Goal: Communication & Community: Ask a question

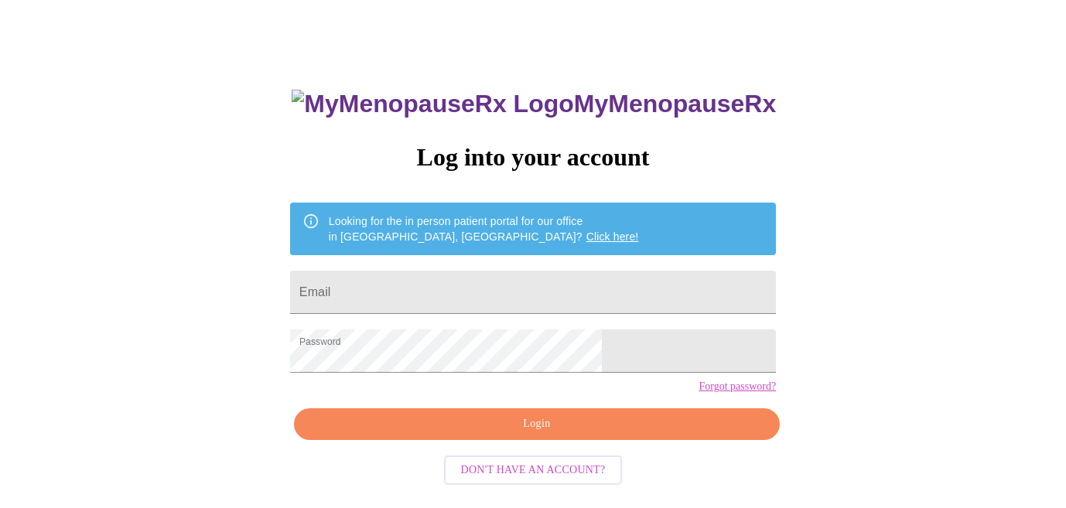
scroll to position [53, 0]
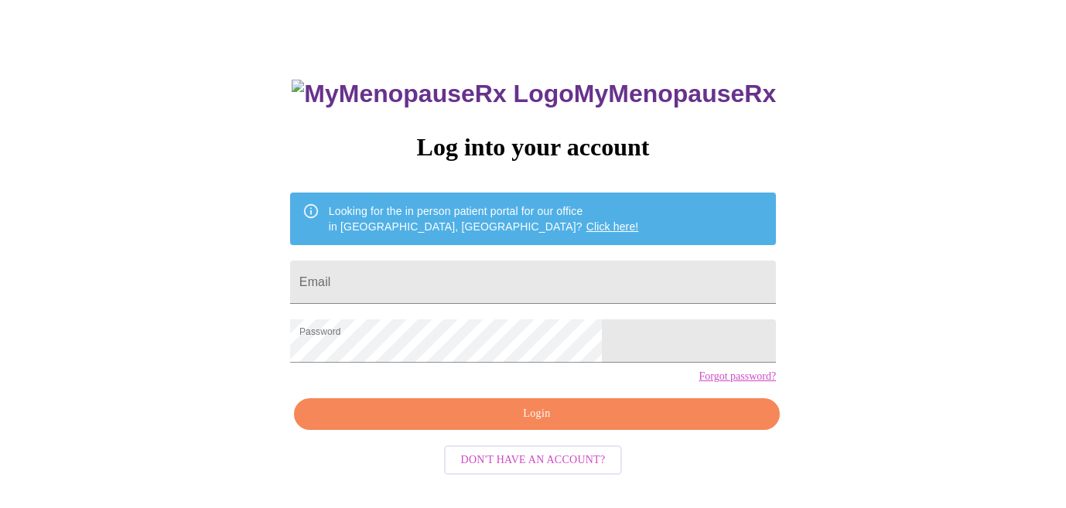
click at [441, 424] on span "Login" at bounding box center [537, 414] width 450 height 19
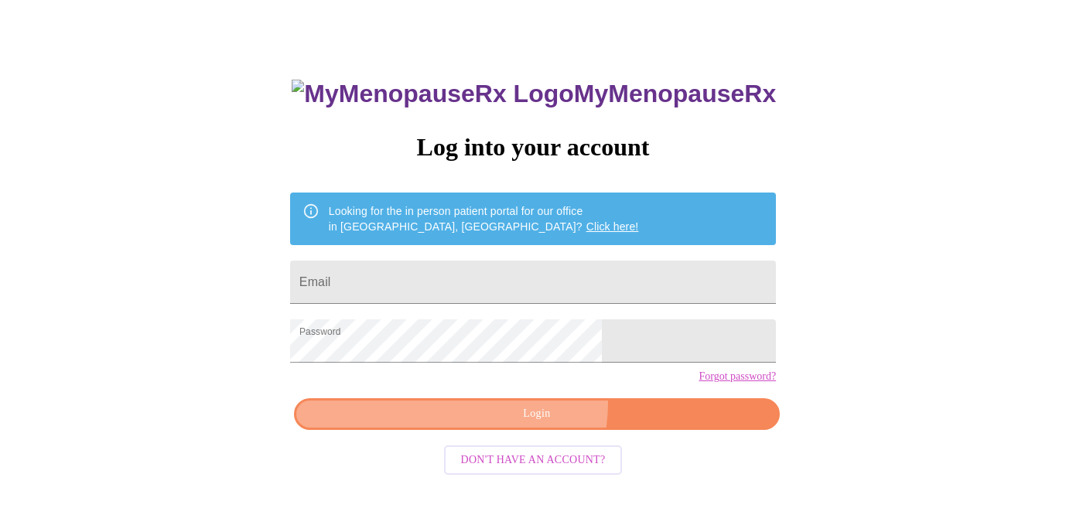
click at [521, 429] on button "Login" at bounding box center [537, 414] width 486 height 32
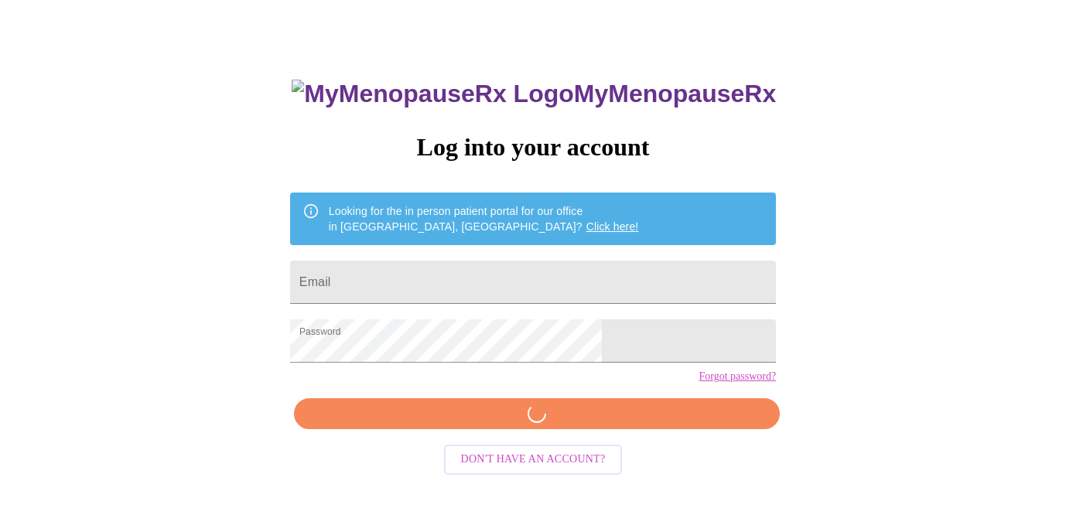
scroll to position [52, 0]
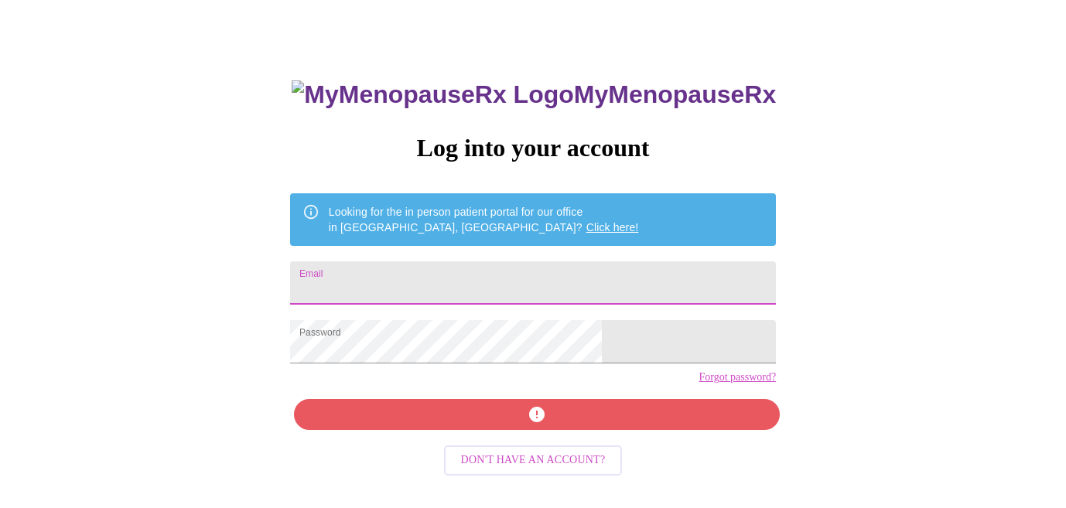
click at [456, 277] on input "Email" at bounding box center [533, 282] width 486 height 43
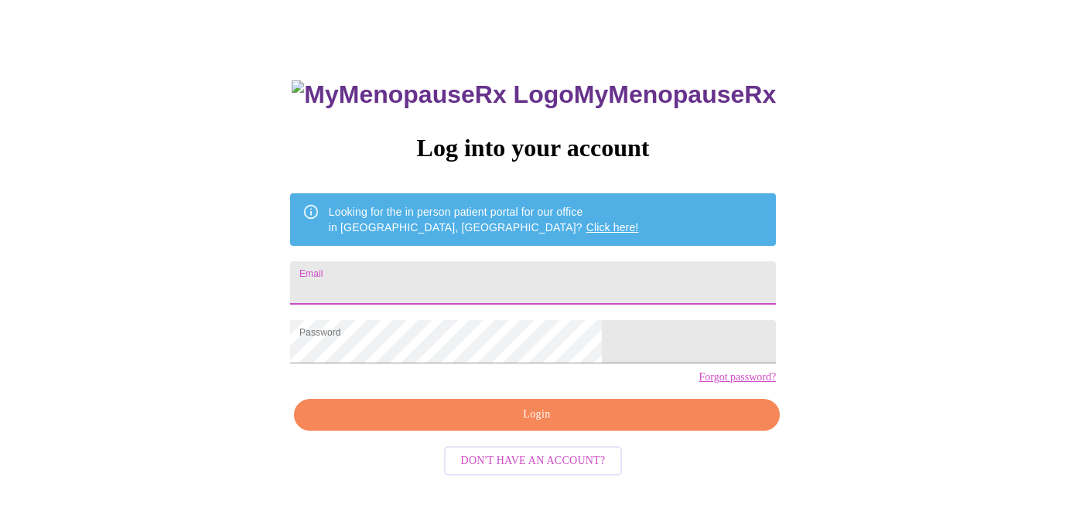
type input "[EMAIL_ADDRESS][DOMAIN_NAME]"
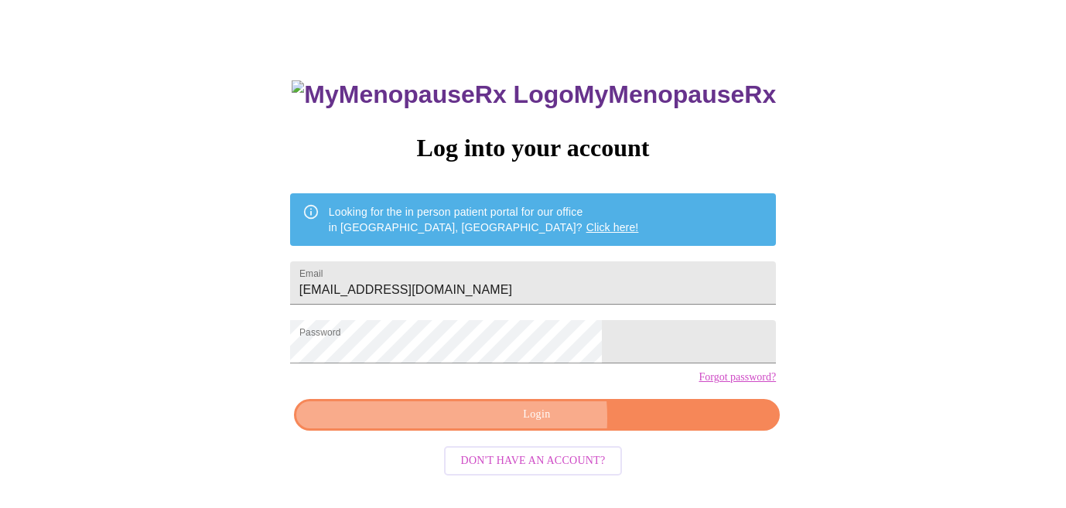
click at [481, 425] on span "Login" at bounding box center [537, 414] width 450 height 19
click at [478, 425] on span "Login" at bounding box center [537, 414] width 450 height 19
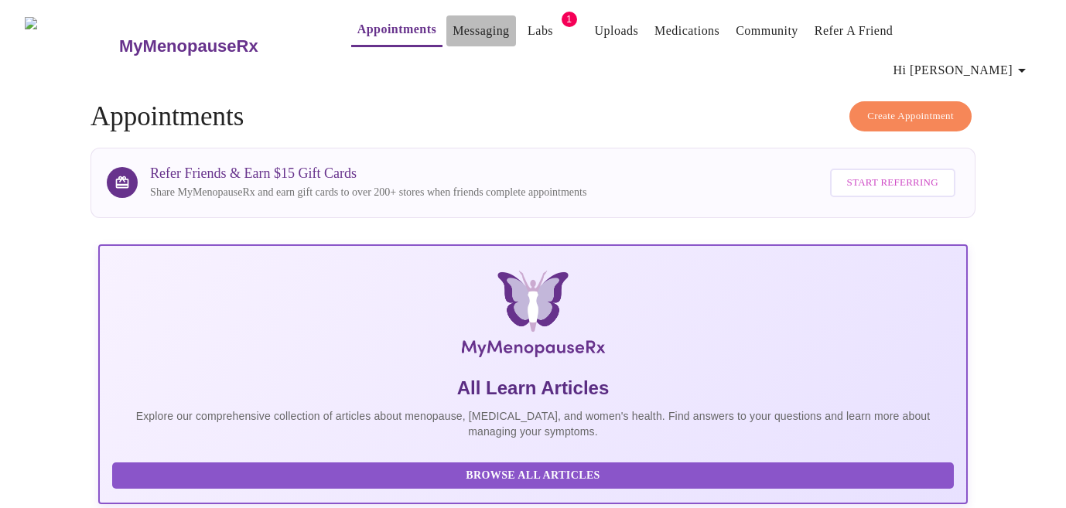
click at [453, 22] on link "Messaging" at bounding box center [481, 31] width 56 height 22
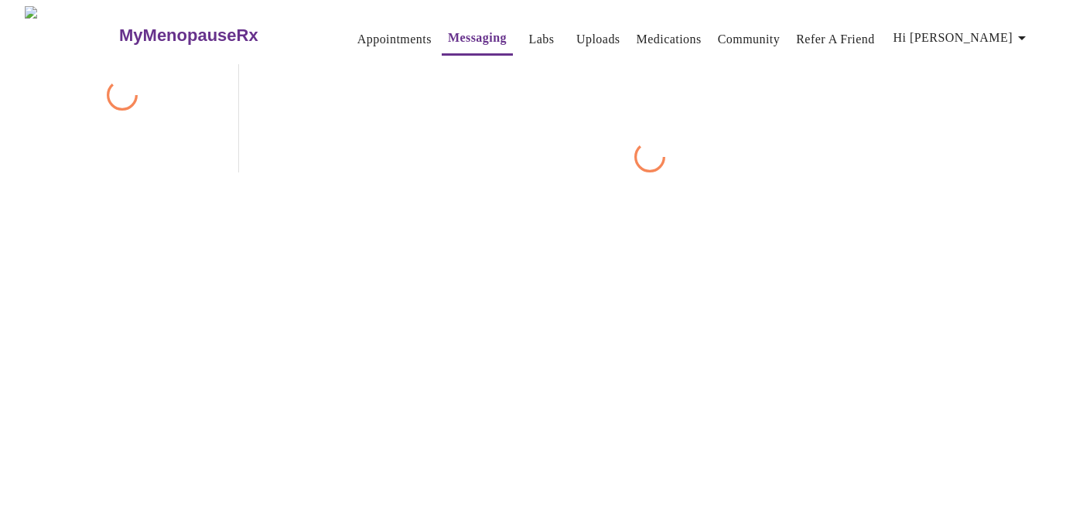
click at [448, 27] on link "Messaging" at bounding box center [477, 38] width 59 height 22
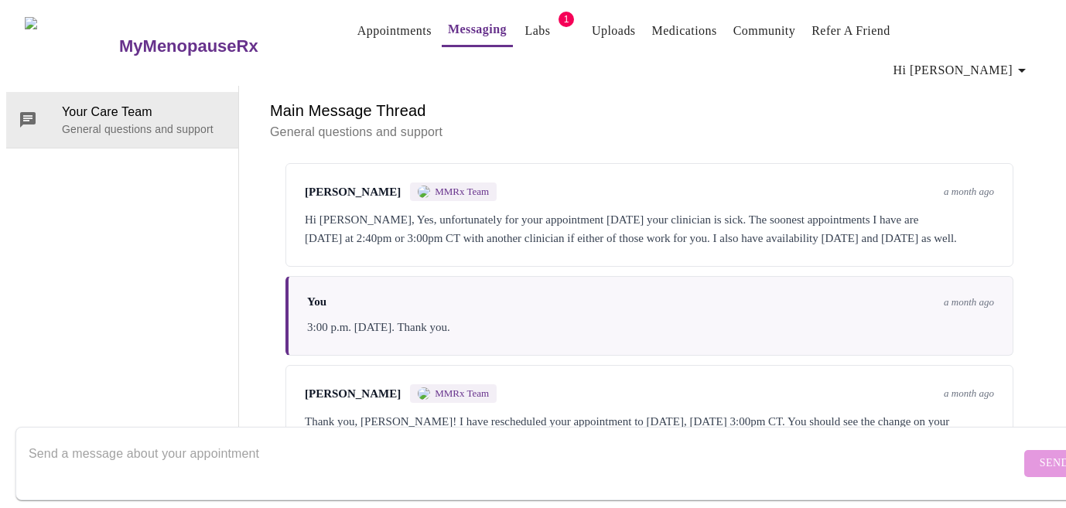
scroll to position [5798, 0]
click at [133, 434] on div at bounding box center [525, 464] width 992 height 60
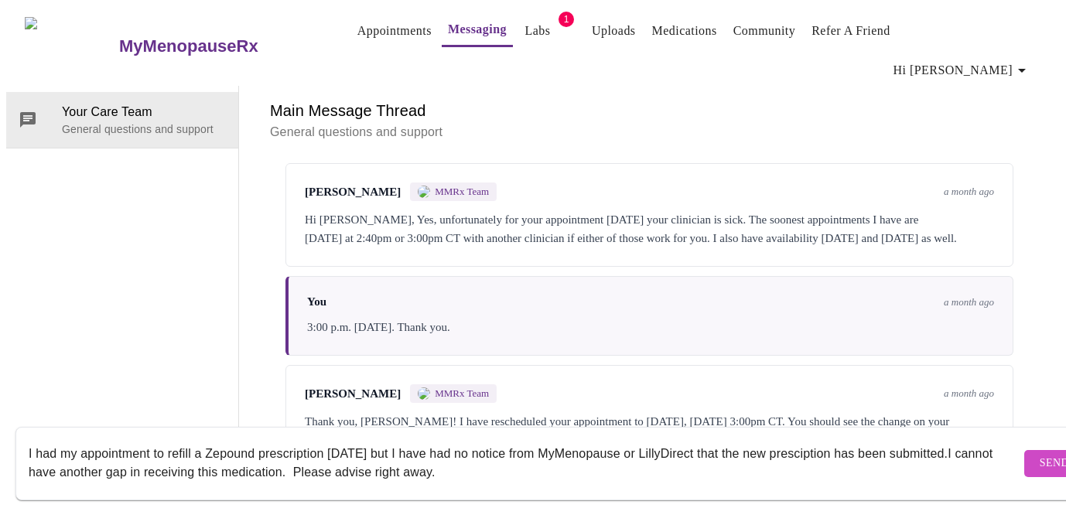
click at [80, 439] on textarea "I had my appointment to refill a Zepound prescription on Tuesday but I have had…" at bounding box center [525, 464] width 992 height 50
click at [414, 439] on textarea "I had an appointment to refill a Zepound prescription on Tuesday but I have had…" at bounding box center [525, 464] width 992 height 50
click at [421, 439] on textarea "I had an appointment to refill a Zepound prescription on Tuesday but its now ef…" at bounding box center [525, 464] width 992 height 50
type textarea "I had an appointment to refill a Zepound prescription on Tuesday. It's now effe…"
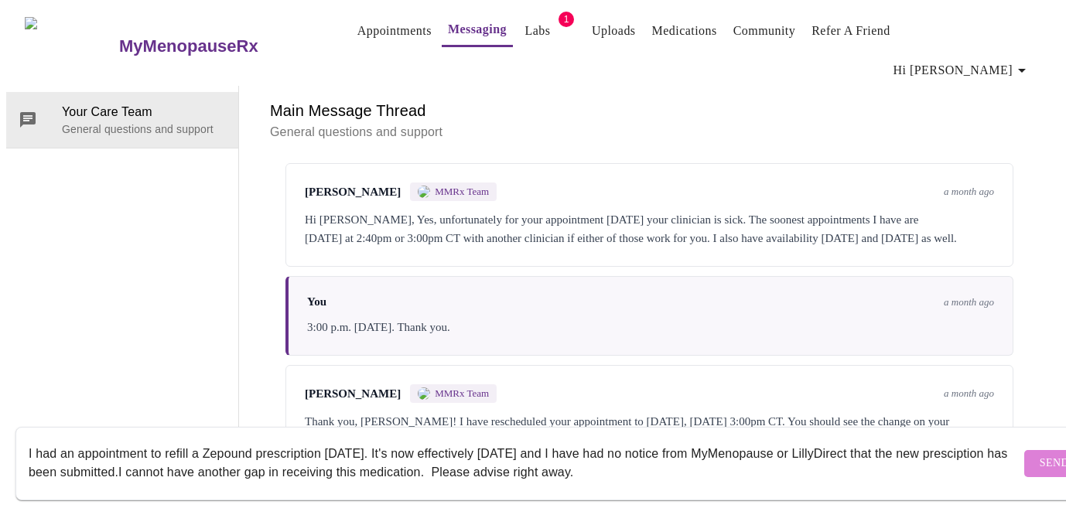
click at [1040, 454] on span "Send" at bounding box center [1054, 463] width 29 height 19
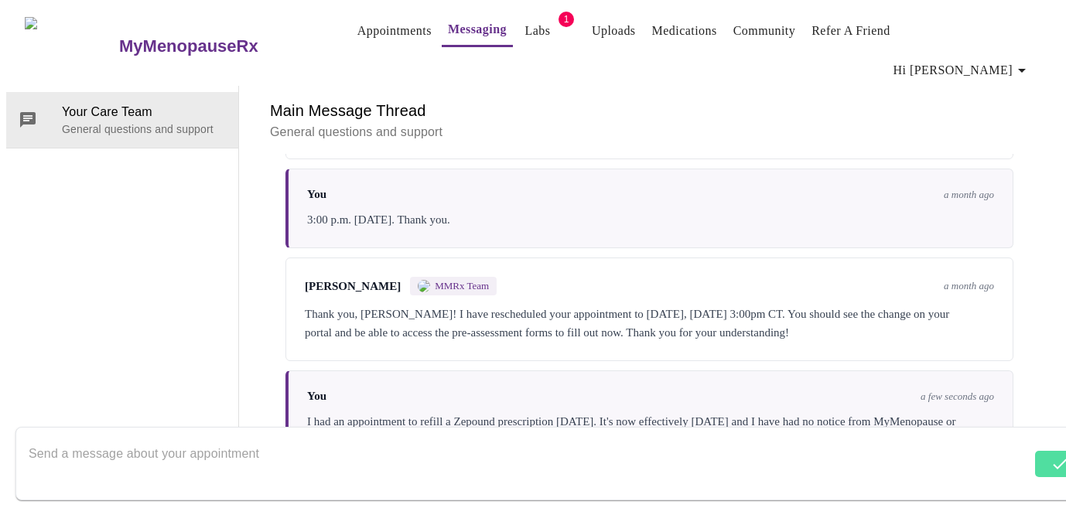
scroll to position [5813, 0]
